Goal: Unclear

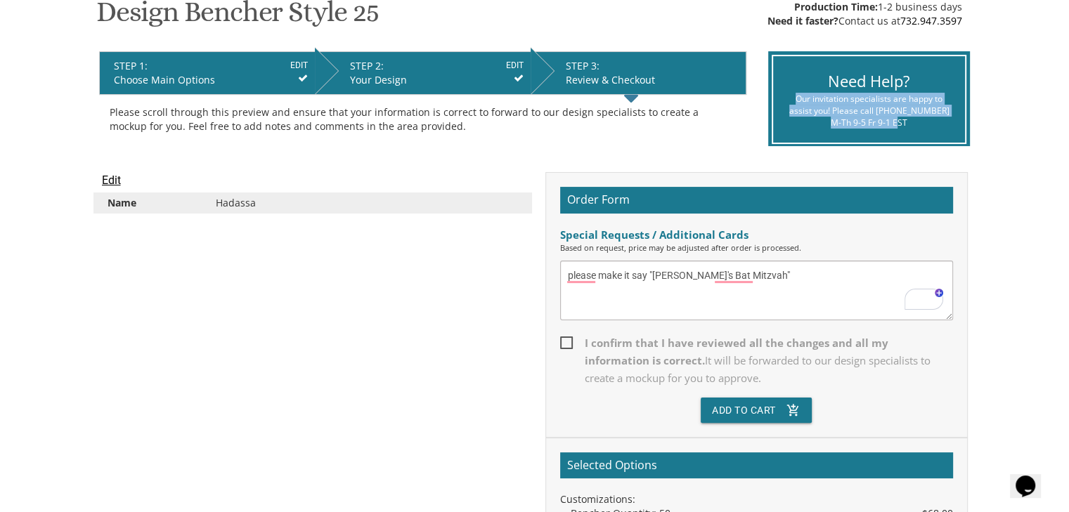
drag, startPoint x: 891, startPoint y: 123, endPoint x: 794, endPoint y: 97, distance: 100.4
click at [794, 97] on div "Our invitation specialists are happy to assist you! Please call [PHONE_NUMBER] …" at bounding box center [868, 111] width 171 height 36
drag, startPoint x: 794, startPoint y: 97, endPoint x: 897, endPoint y: 120, distance: 105.8
click at [897, 120] on div "Our invitation specialists are happy to assist you! Please call [PHONE_NUMBER] …" at bounding box center [868, 111] width 171 height 36
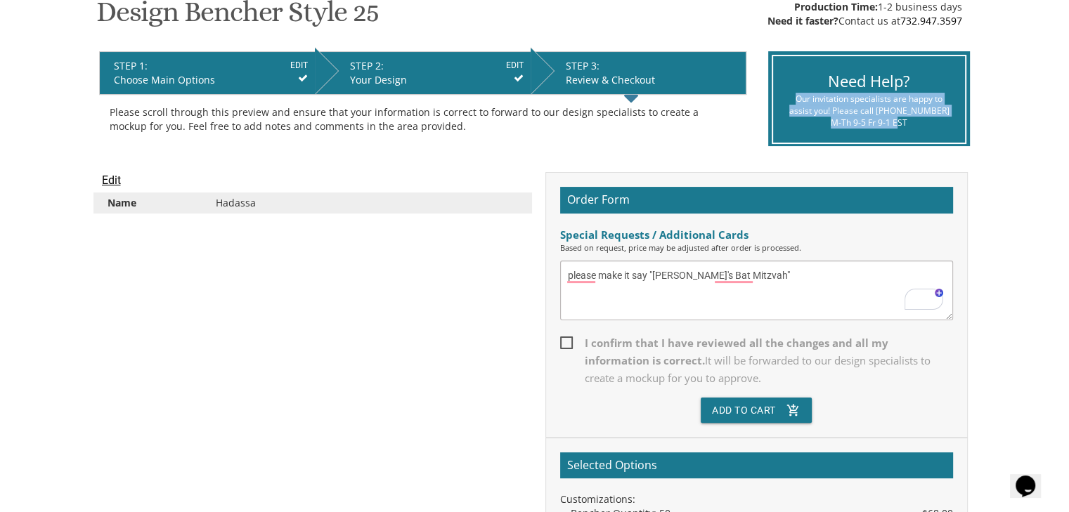
click at [897, 120] on div "Our invitation specialists are happy to assist you! Please call [PHONE_NUMBER] …" at bounding box center [868, 111] width 171 height 36
drag, startPoint x: 897, startPoint y: 120, endPoint x: 802, endPoint y: 98, distance: 98.1
click at [802, 98] on div "Our invitation specialists are happy to assist you! Please call [PHONE_NUMBER] …" at bounding box center [868, 111] width 171 height 36
drag, startPoint x: 802, startPoint y: 98, endPoint x: 900, endPoint y: 121, distance: 101.0
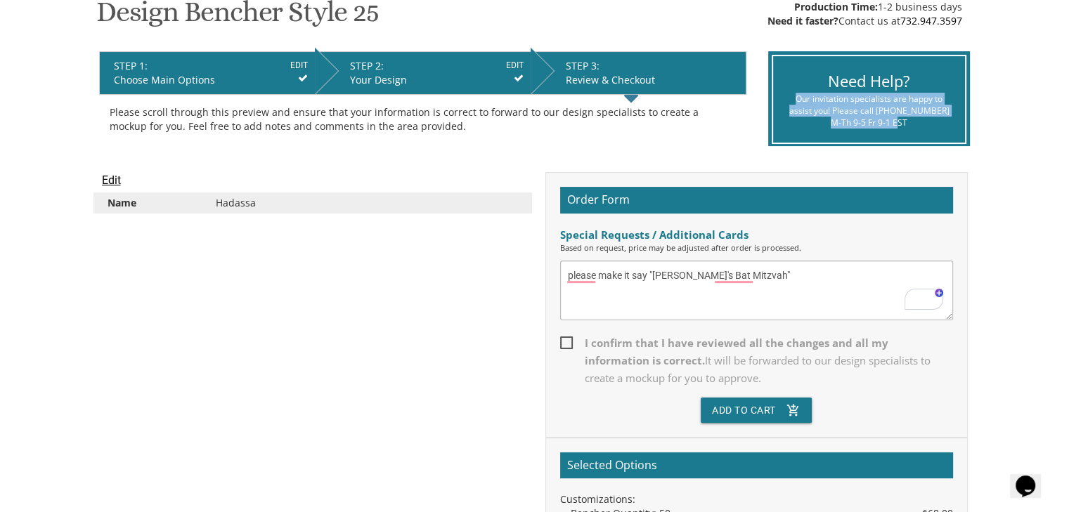
click at [900, 121] on div "Our invitation specialists are happy to assist you! Please call [PHONE_NUMBER] …" at bounding box center [868, 111] width 171 height 36
drag, startPoint x: 900, startPoint y: 121, endPoint x: 790, endPoint y: 98, distance: 112.0
click at [790, 98] on div "Our invitation specialists are happy to assist you! Please call [PHONE_NUMBER] …" at bounding box center [868, 111] width 171 height 36
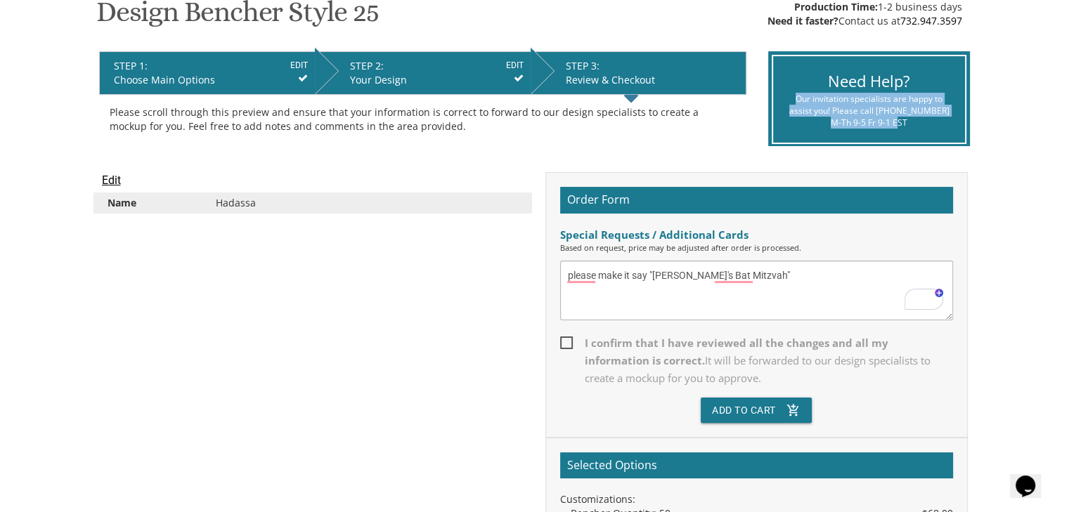
drag, startPoint x: 790, startPoint y: 98, endPoint x: 880, endPoint y: 121, distance: 92.2
click at [880, 121] on div "Our invitation specialists are happy to assist you! Please call [PHONE_NUMBER] …" at bounding box center [868, 111] width 171 height 36
drag, startPoint x: 880, startPoint y: 121, endPoint x: 832, endPoint y: 79, distance: 63.2
click at [832, 79] on div "Need Help? Our invitation specialists are happy to assist you! Please call [PHO…" at bounding box center [868, 99] width 195 height 89
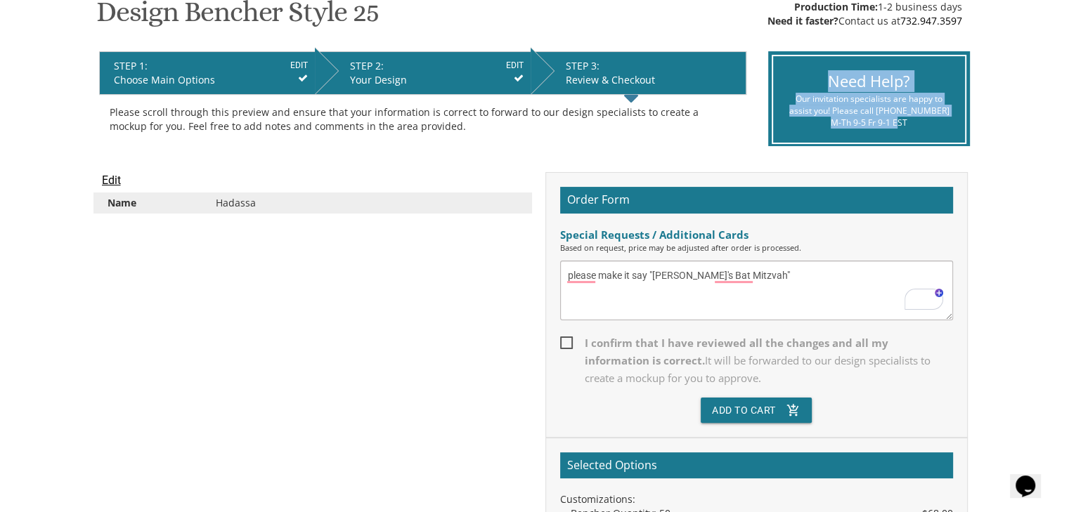
click at [832, 79] on div "Need Help?" at bounding box center [868, 81] width 171 height 22
drag, startPoint x: 832, startPoint y: 79, endPoint x: 896, endPoint y: 124, distance: 78.2
click at [896, 124] on div "Need Help? Our invitation specialists are happy to assist you! Please call [PHO…" at bounding box center [868, 99] width 195 height 89
click at [896, 124] on div "Our invitation specialists are happy to assist you! Please call [PHONE_NUMBER] …" at bounding box center [868, 111] width 171 height 36
drag, startPoint x: 896, startPoint y: 124, endPoint x: 827, endPoint y: 74, distance: 85.0
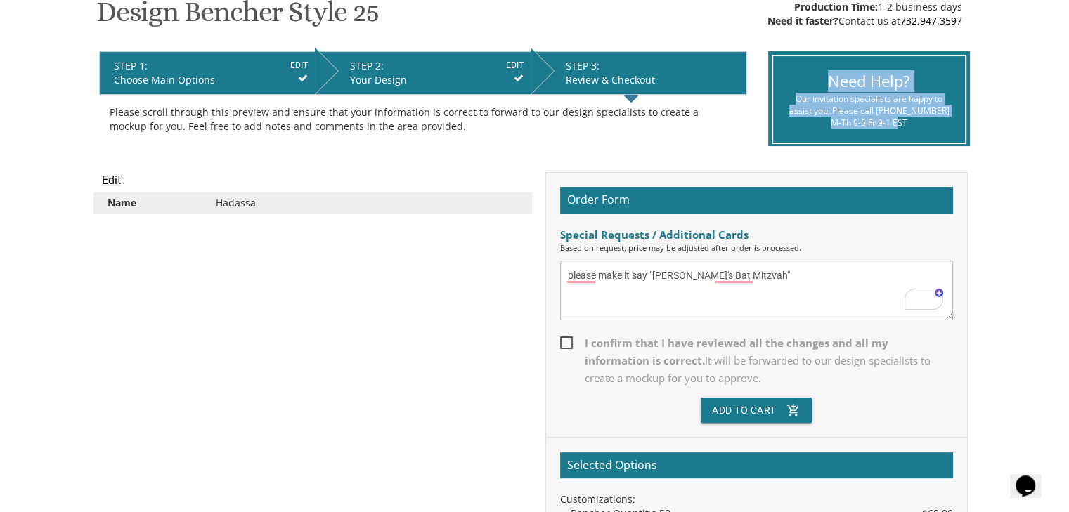
click at [827, 74] on div "Need Help? Our invitation specialists are happy to assist you! Please call [PHO…" at bounding box center [868, 99] width 195 height 89
click at [827, 74] on div "Need Help?" at bounding box center [868, 81] width 171 height 22
drag, startPoint x: 827, startPoint y: 74, endPoint x: 875, endPoint y: 122, distance: 67.6
click at [875, 122] on div "Need Help? Our invitation specialists are happy to assist you! Please call [PHO…" at bounding box center [868, 99] width 195 height 89
click at [875, 122] on div "Our invitation specialists are happy to assist you! Please call [PHONE_NUMBER] …" at bounding box center [868, 111] width 171 height 36
